Goal: Task Accomplishment & Management: Use online tool/utility

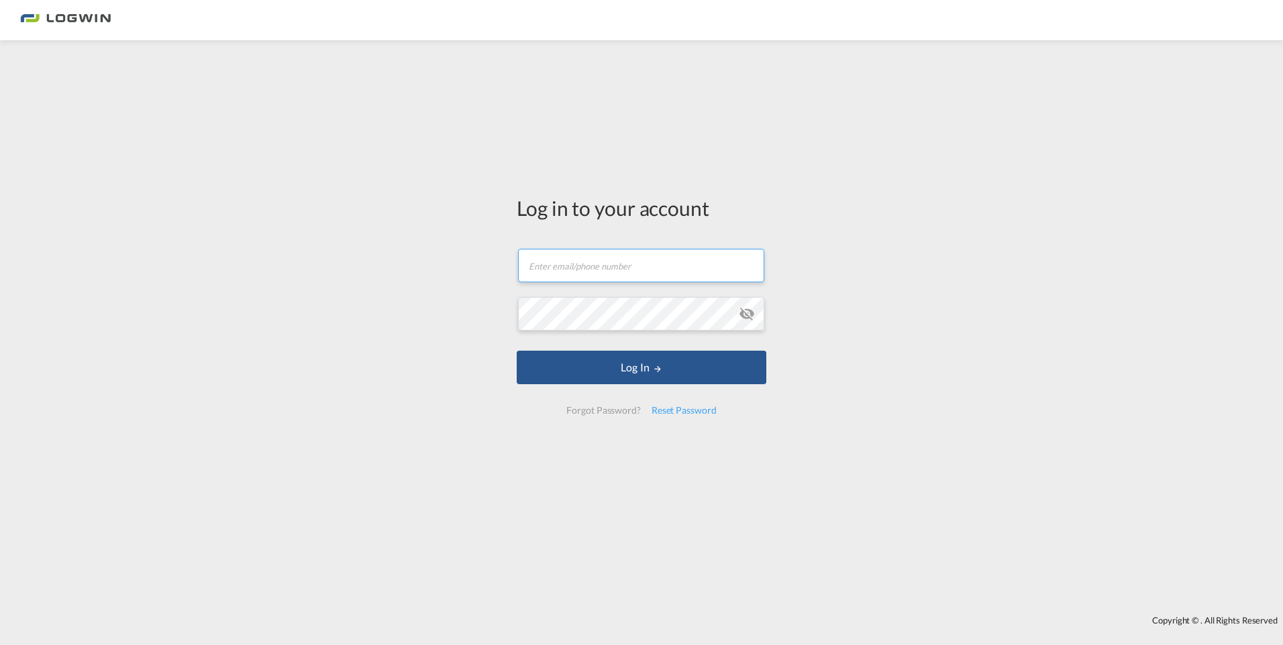
type input "[PERSON_NAME][EMAIL_ADDRESS][PERSON_NAME][DOMAIN_NAME]"
click at [100, 176] on div "Log in to your account [PERSON_NAME][EMAIL_ADDRESS][PERSON_NAME][DOMAIN_NAME] P…" at bounding box center [641, 328] width 1283 height 562
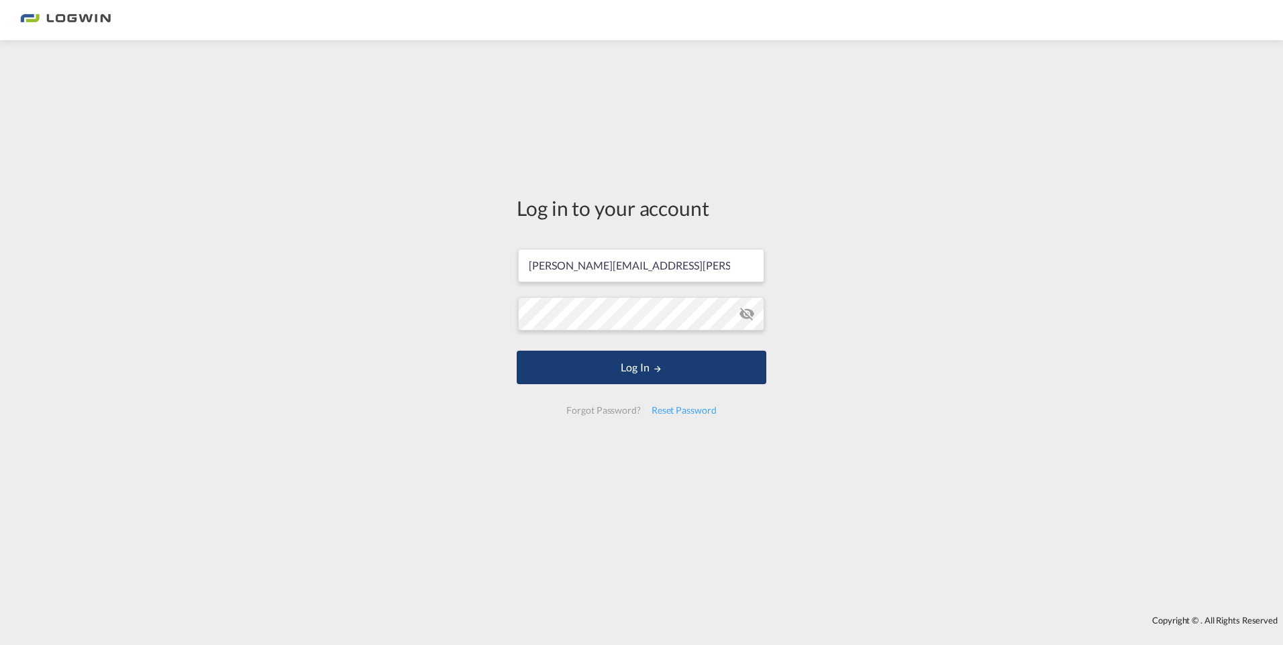
click at [640, 371] on button "Log In" at bounding box center [642, 368] width 250 height 34
